Goal: Task Accomplishment & Management: Manage account settings

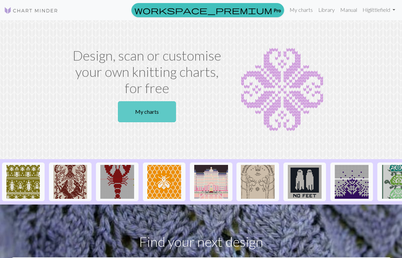
click at [149, 115] on link "My charts" at bounding box center [147, 111] width 58 height 21
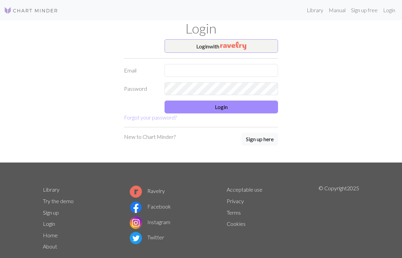
click at [145, 223] on li "Instagram" at bounding box center [150, 223] width 41 height 16
click at [137, 221] on img at bounding box center [136, 222] width 12 height 12
click at [271, 72] on input "text" at bounding box center [222, 70] width 114 height 13
click at [271, 71] on input "text" at bounding box center [222, 70] width 114 height 13
type input "[EMAIL_ADDRESS][DOMAIN_NAME]"
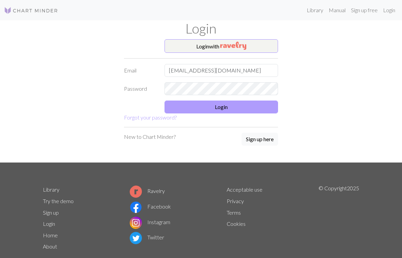
click at [225, 108] on button "Login" at bounding box center [222, 106] width 114 height 13
click at [200, 110] on button "Login" at bounding box center [222, 106] width 114 height 13
